Goal: Use online tool/utility: Utilize a website feature to perform a specific function

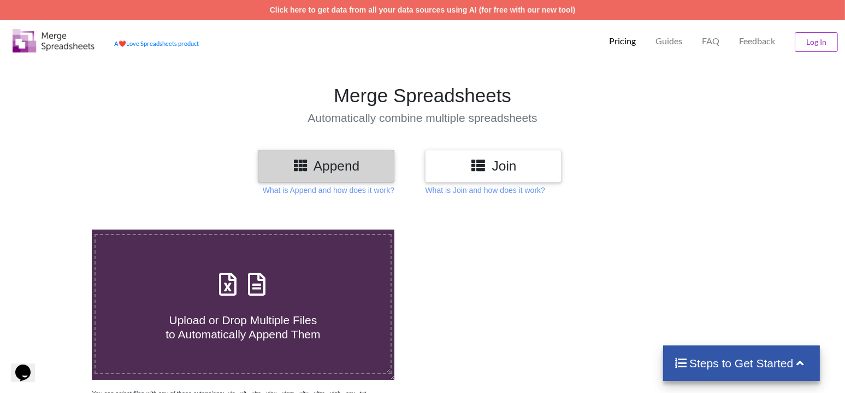
click at [325, 166] on h3 "Append" at bounding box center [326, 166] width 120 height 16
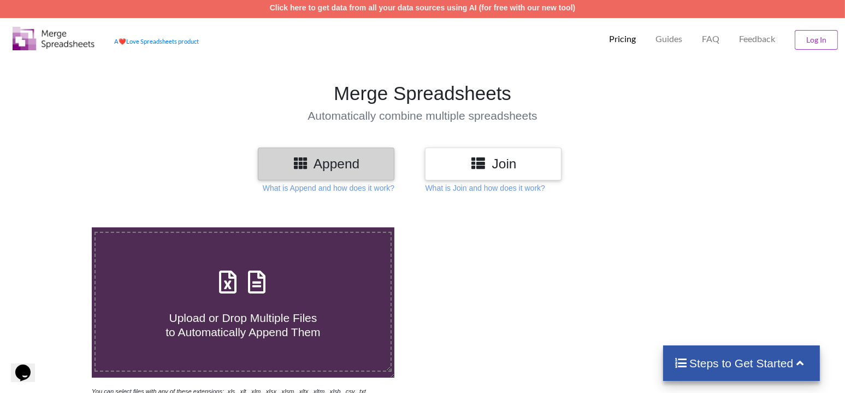
scroll to position [2, 0]
click at [237, 311] on span "Upload or Drop Multiple Files to Automatically Append Them" at bounding box center [242, 324] width 155 height 26
click at [58, 227] on input "Upload or Drop Multiple Files to Automatically Append Them" at bounding box center [58, 227] width 0 height 0
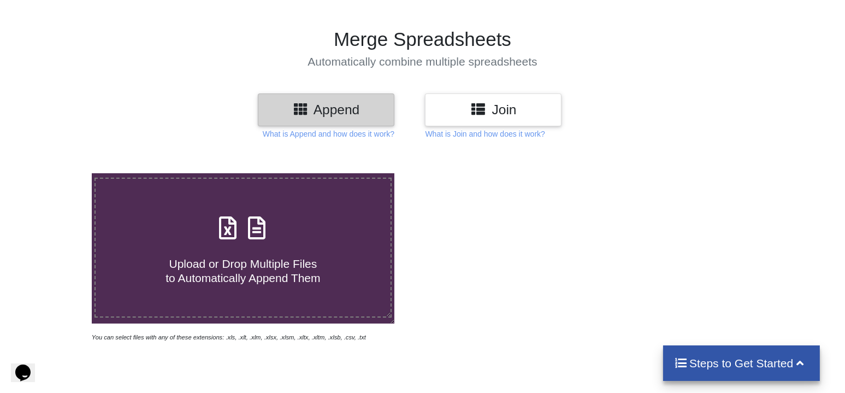
scroll to position [21, 0]
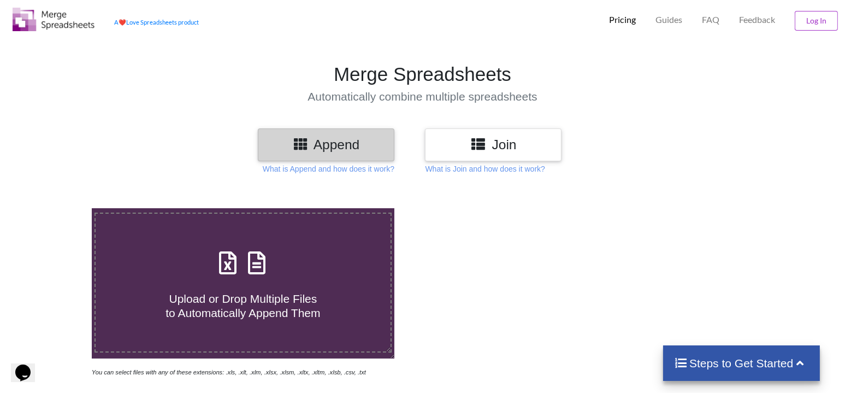
click at [262, 311] on span "Upload or Drop Multiple Files to Automatically Append Them" at bounding box center [242, 305] width 155 height 26
click at [58, 208] on input "Upload or Drop Multiple Files to Automatically Append Them" at bounding box center [58, 208] width 0 height 0
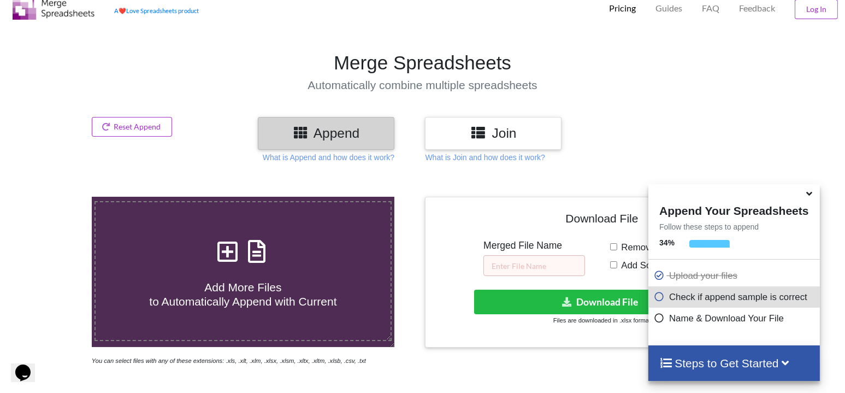
scroll to position [432, 0]
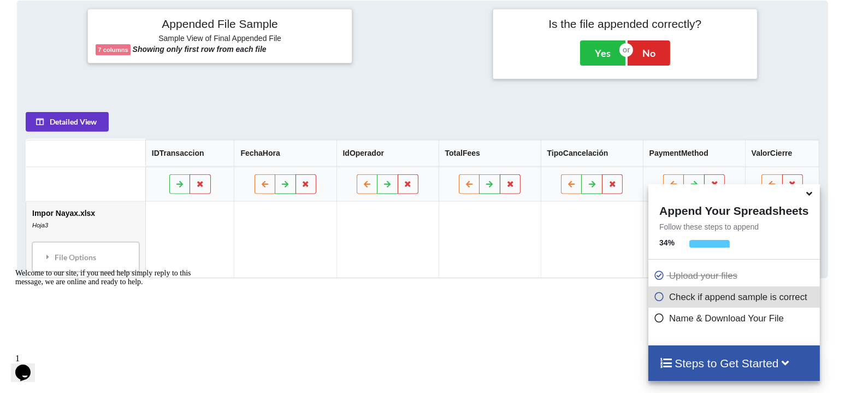
click at [811, 196] on icon at bounding box center [808, 192] width 11 height 10
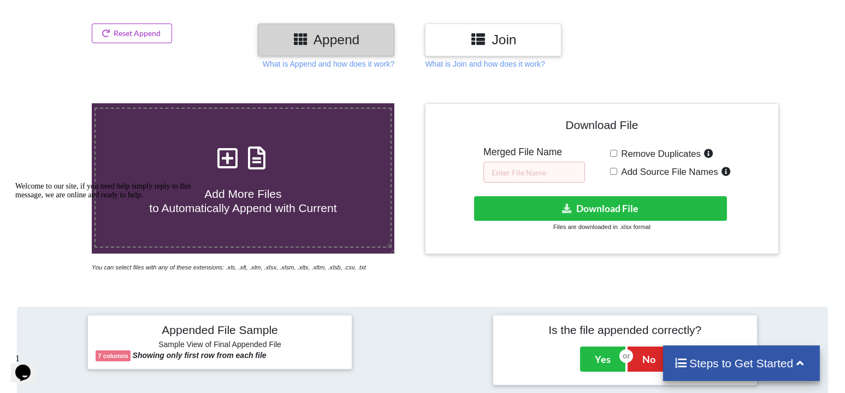
scroll to position [99, 0]
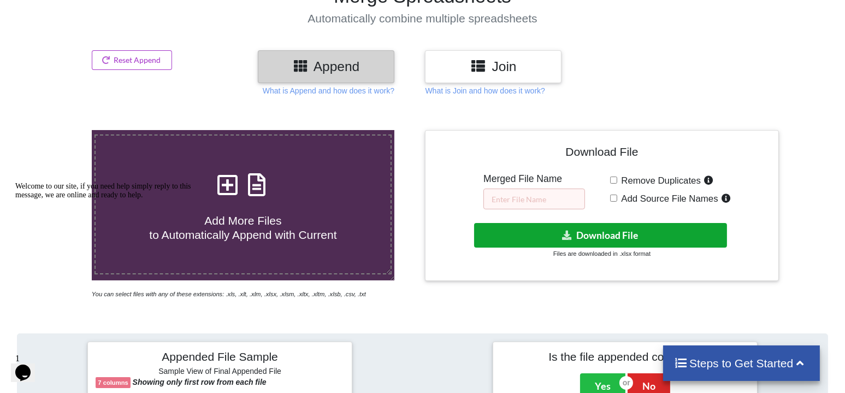
drag, startPoint x: 598, startPoint y: 240, endPoint x: 586, endPoint y: 139, distance: 101.7
click at [598, 234] on button "Download File" at bounding box center [600, 235] width 253 height 25
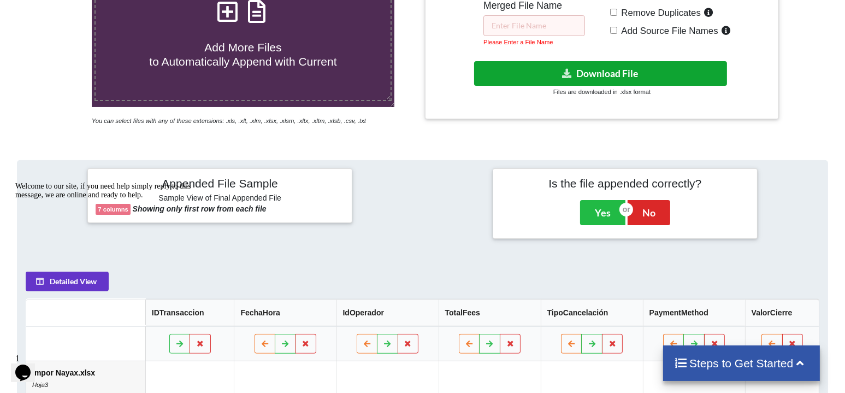
scroll to position [273, 0]
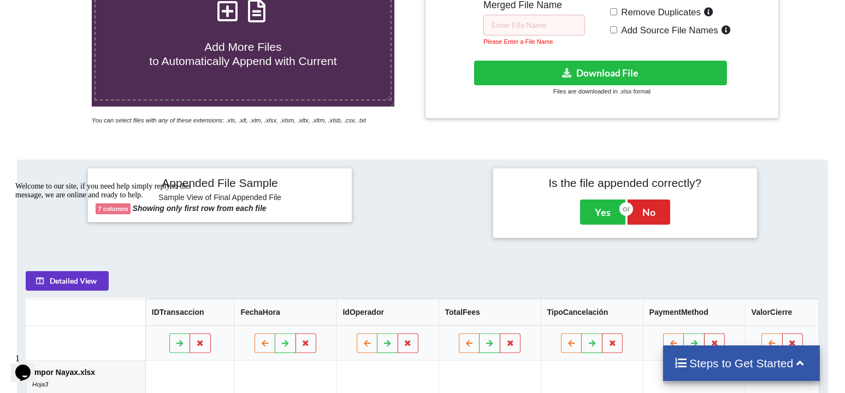
click at [249, 52] on span "Add More Files to Automatically Append with Current" at bounding box center [242, 53] width 187 height 26
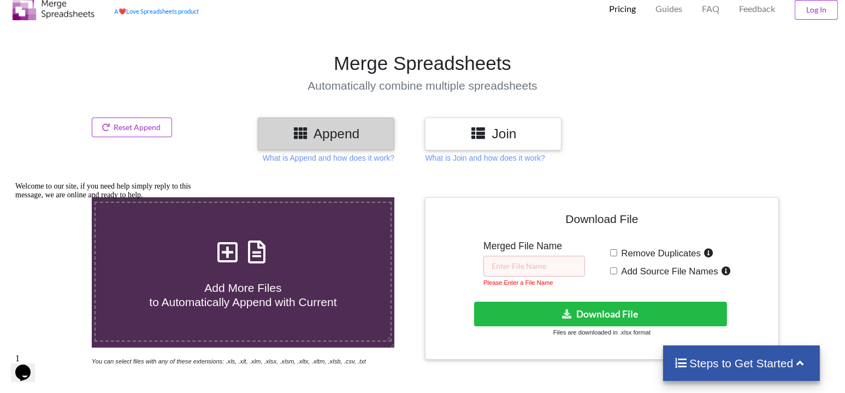
type input "C:\fakepath\14aeropuerto.xlsx"
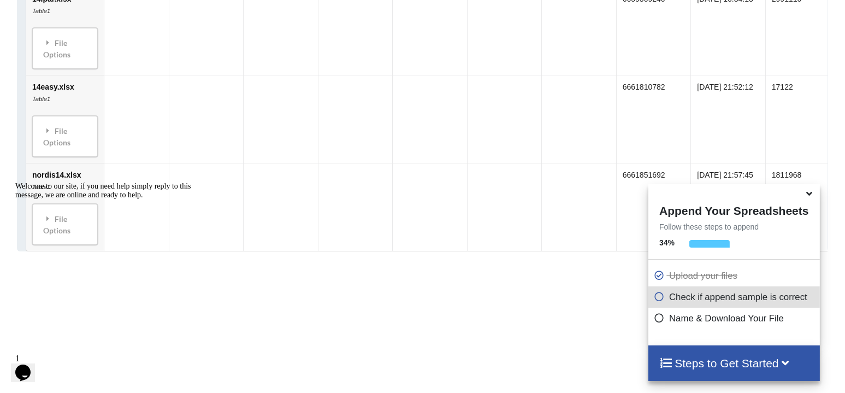
scroll to position [818, 0]
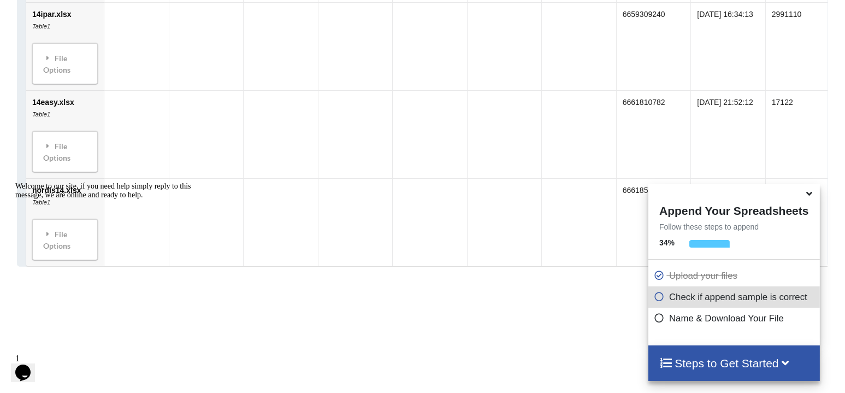
click at [815, 195] on span at bounding box center [809, 193] width 13 height 11
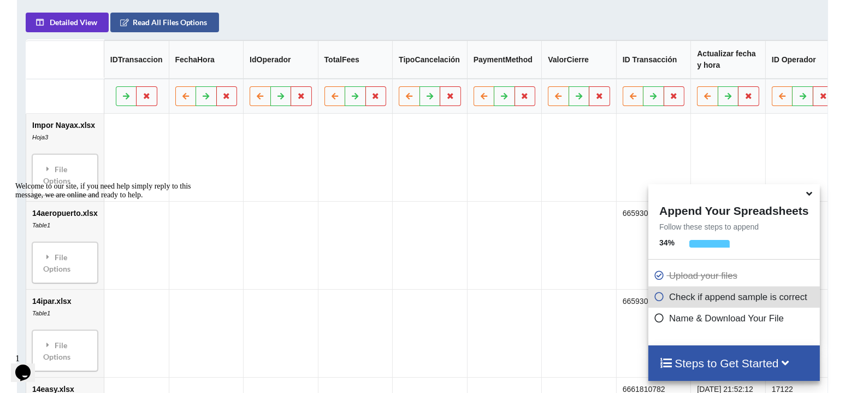
scroll to position [515, 0]
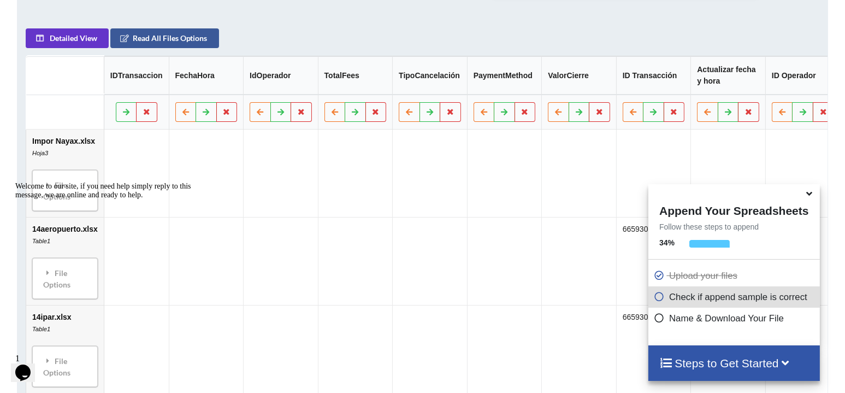
click at [80, 155] on td "Impor Nayax.xlsx Hoja3 File Options Import Other Sheets File Options Delete Fil…" at bounding box center [65, 172] width 78 height 87
click at [145, 114] on icon at bounding box center [146, 111] width 9 height 7
click at [73, 84] on button "Delete Column" at bounding box center [65, 84] width 73 height 20
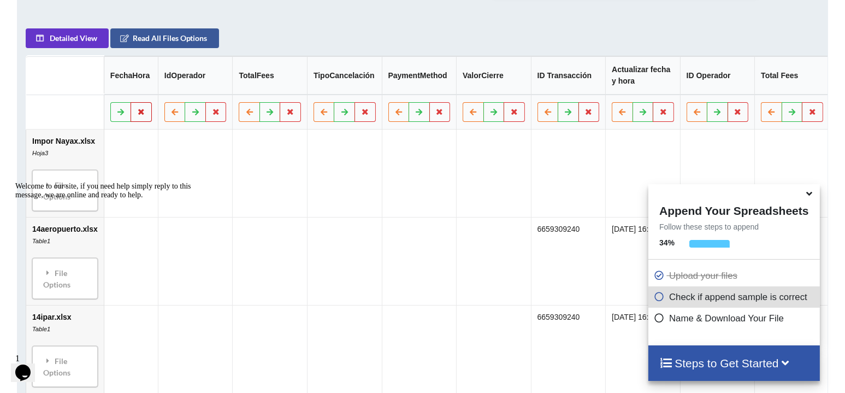
click at [137, 114] on icon at bounding box center [140, 111] width 9 height 7
click at [66, 84] on button "Delete Column" at bounding box center [61, 84] width 73 height 20
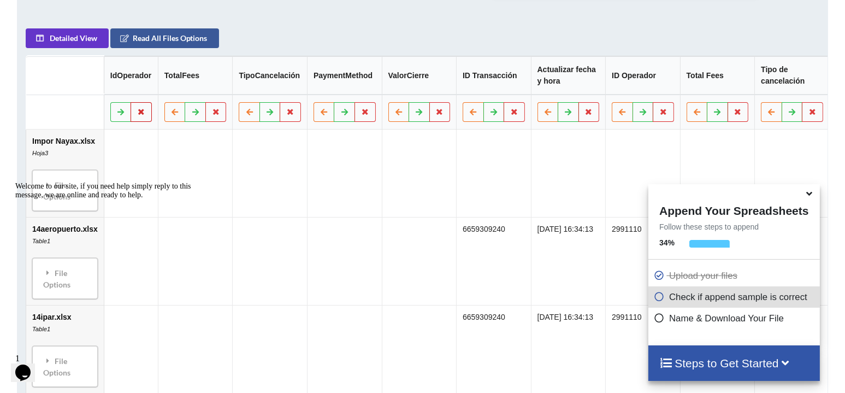
click at [146, 118] on button at bounding box center [140, 112] width 21 height 20
click at [69, 83] on button "Delete Column" at bounding box center [61, 84] width 73 height 20
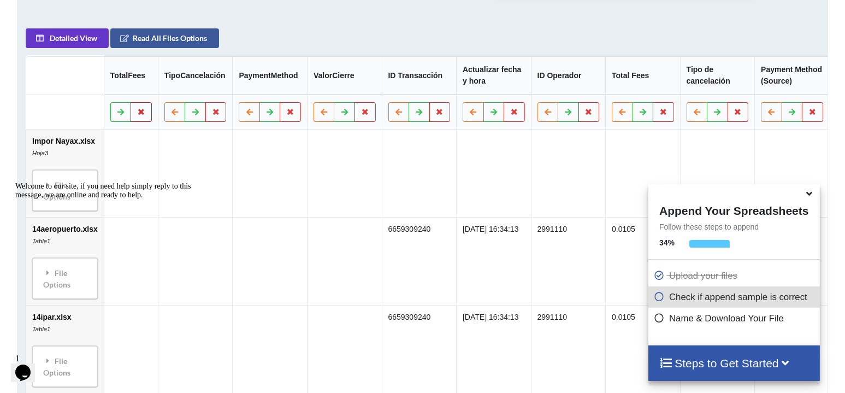
click at [147, 118] on button at bounding box center [140, 112] width 21 height 20
click at [71, 84] on button "Delete Column" at bounding box center [61, 84] width 73 height 20
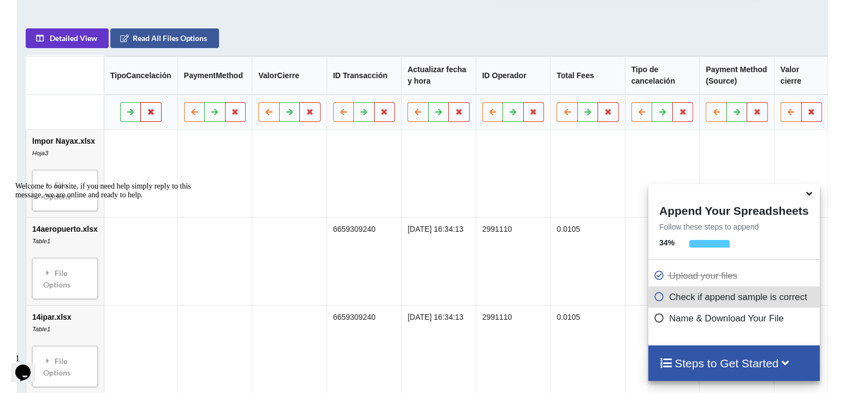
click at [149, 111] on icon at bounding box center [150, 111] width 9 height 7
click at [85, 81] on button "Delete Column" at bounding box center [70, 79] width 73 height 20
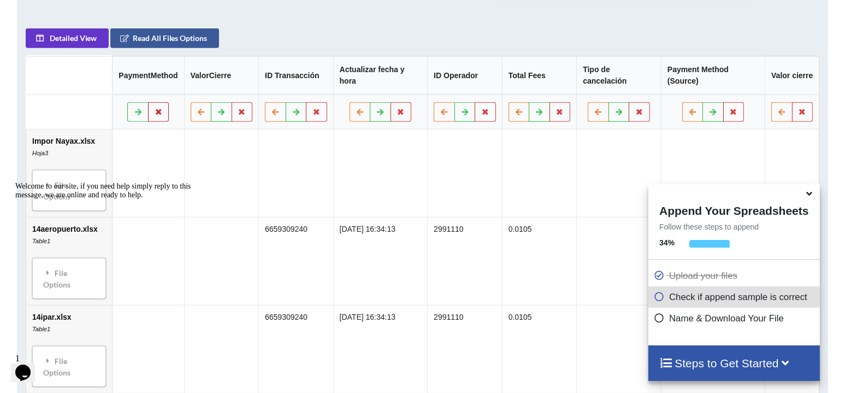
click at [157, 110] on icon at bounding box center [158, 111] width 9 height 7
click at [77, 79] on button "Delete Column" at bounding box center [80, 79] width 73 height 20
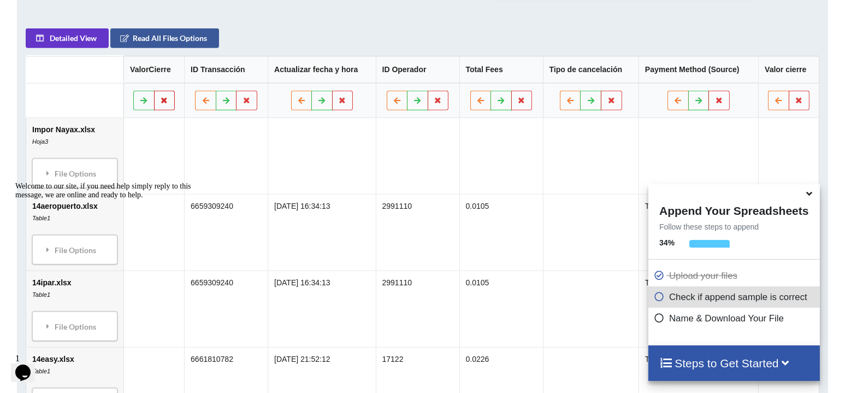
click at [165, 101] on icon at bounding box center [163, 99] width 9 height 7
click at [85, 72] on button "Delete Column" at bounding box center [86, 67] width 73 height 20
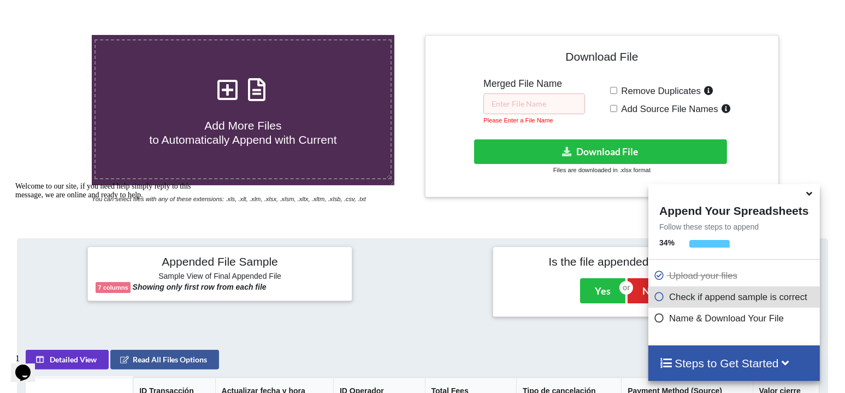
scroll to position [186, 0]
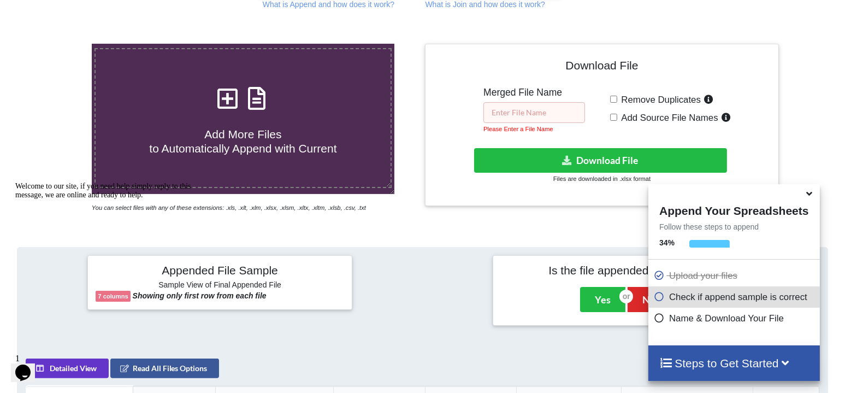
click at [533, 111] on input "text" at bounding box center [534, 112] width 102 height 21
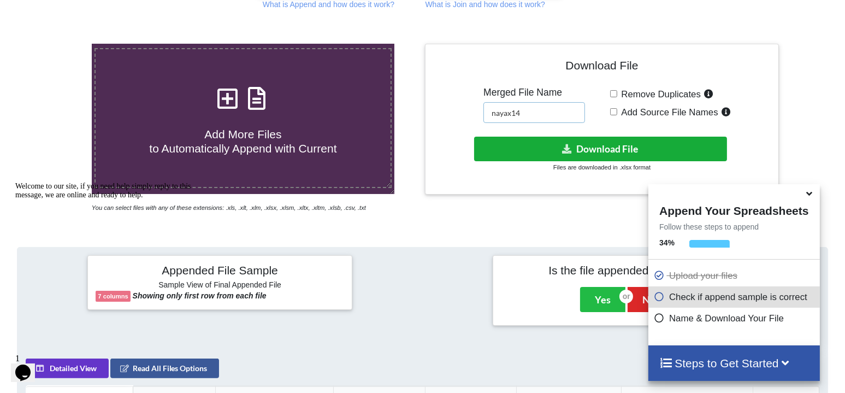
type input "nayax14"
click at [556, 145] on button "Download File" at bounding box center [600, 148] width 253 height 25
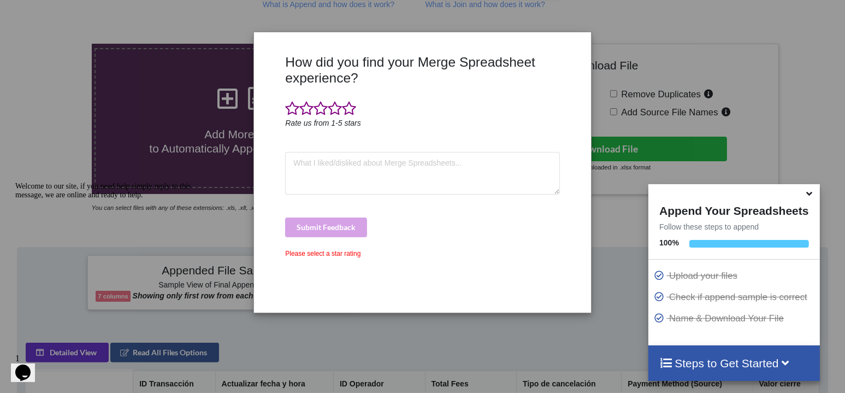
drag, startPoint x: 175, startPoint y: 14, endPoint x: 200, endPoint y: 13, distance: 25.1
click at [175, 14] on div "How did you find your Merge Spreadsheet experience? Rate us from 1-5 stars Subm…" at bounding box center [422, 196] width 845 height 393
click at [779, 31] on div "How did you find your Merge Spreadsheet experience? Rate us from 1-5 stars Subm…" at bounding box center [422, 196] width 845 height 393
drag, startPoint x: 654, startPoint y: 43, endPoint x: 715, endPoint y: 14, distance: 68.1
click at [654, 43] on div "How did you find your Merge Spreadsheet experience? Rate us from 1-5 stars Subm…" at bounding box center [422, 196] width 845 height 393
